Goal: Answer question/provide support: Share knowledge or assist other users

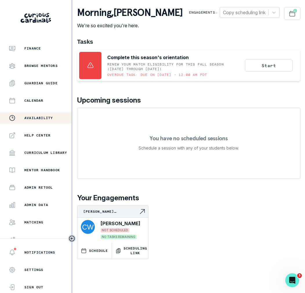
scroll to position [63, 0]
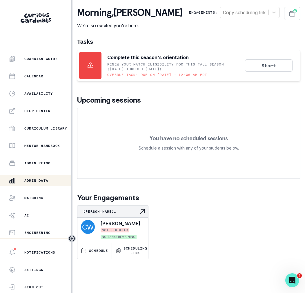
click at [44, 175] on button "Admin Data" at bounding box center [35, 181] width 71 height 12
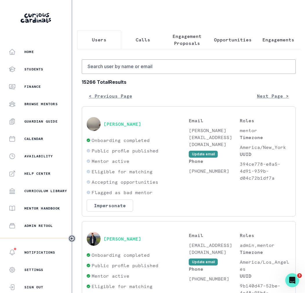
scroll to position [63, 0]
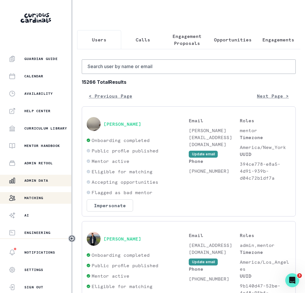
click at [47, 195] on div "Matching" at bounding box center [40, 197] width 63 height 7
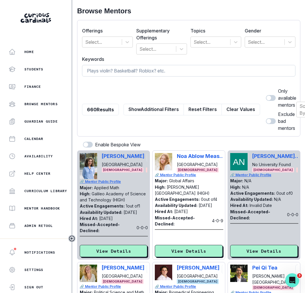
click at [120, 71] on input at bounding box center [188, 71] width 213 height 12
type input "[PERSON_NAME]"
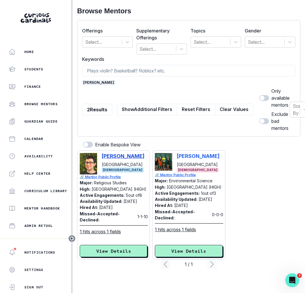
click at [122, 157] on p "[PERSON_NAME]" at bounding box center [123, 156] width 43 height 6
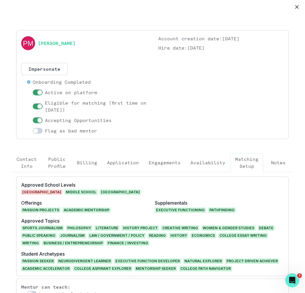
click at [157, 160] on p "Engagements" at bounding box center [164, 162] width 32 height 7
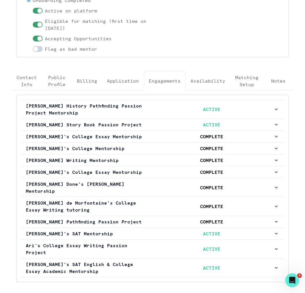
scroll to position [111, 0]
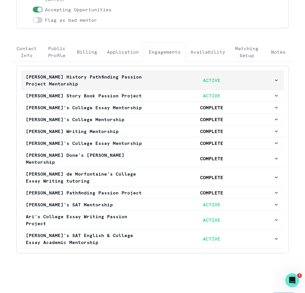
click at [153, 80] on p "ACTIVE" at bounding box center [211, 80] width 124 height 7
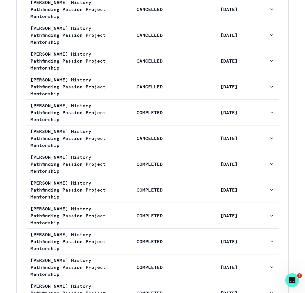
scroll to position [358, 0]
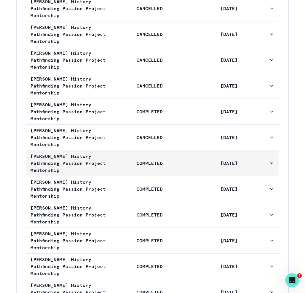
click at [164, 165] on p "COMPLETED" at bounding box center [149, 162] width 79 height 7
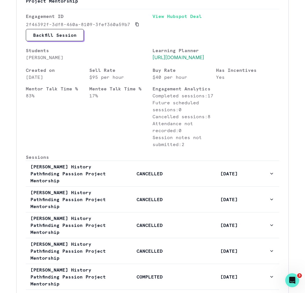
scroll to position [0, 0]
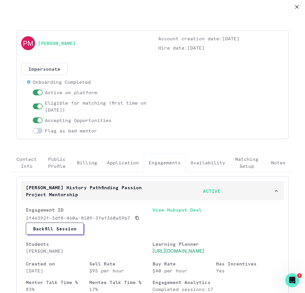
click at [158, 197] on button "[PERSON_NAME] History Pathfinding Passion Project Mentorship ACTIVE" at bounding box center [152, 190] width 262 height 19
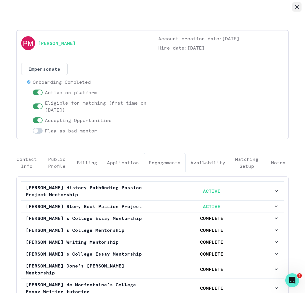
click at [293, 7] on button "Close" at bounding box center [296, 6] width 9 height 9
